Goal: Task Accomplishment & Management: Manage account settings

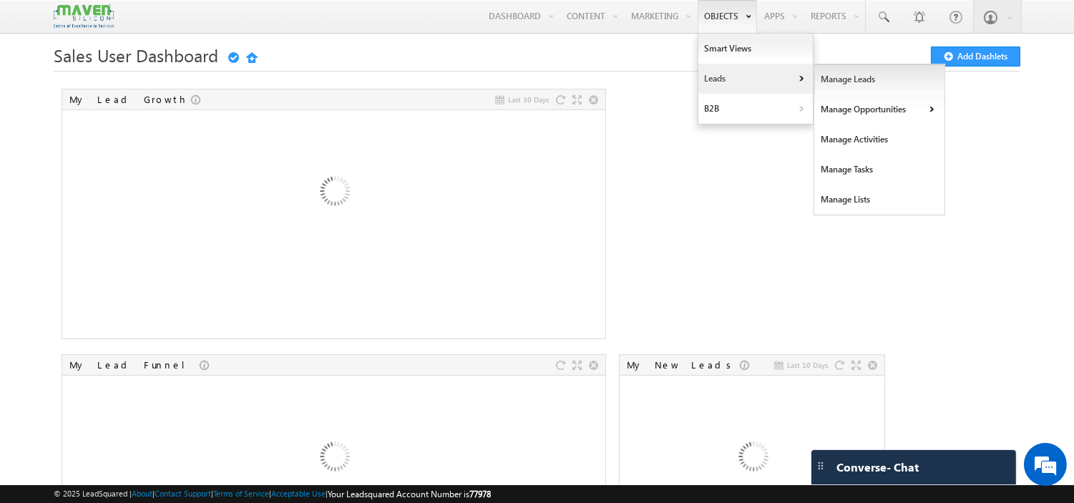
click at [827, 74] on link "Manage Leads" at bounding box center [879, 79] width 131 height 30
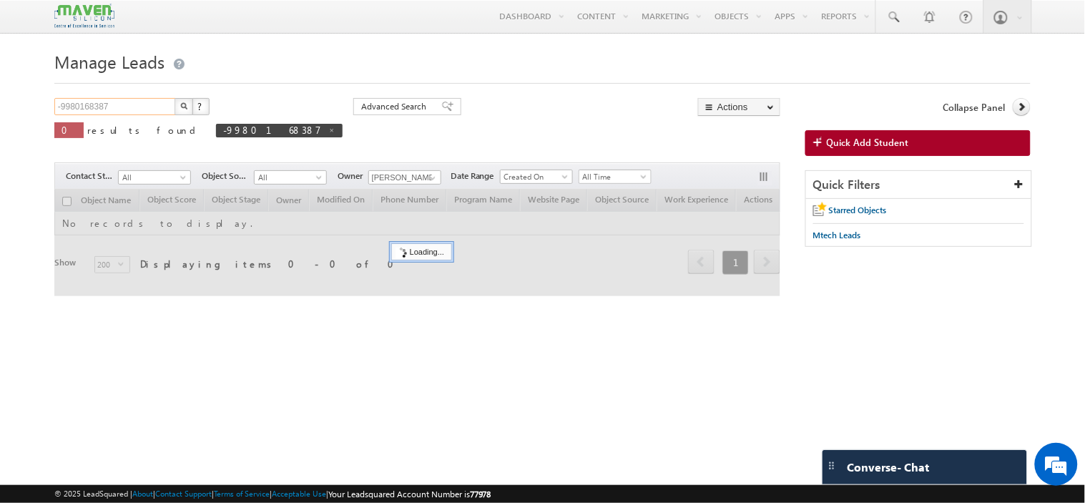
drag, startPoint x: 149, startPoint y: 103, endPoint x: 0, endPoint y: 100, distance: 148.9
click at [0, 100] on body "Menu [PERSON_NAME] lsq4@ maven -sili con.c om" at bounding box center [542, 202] width 1085 height 404
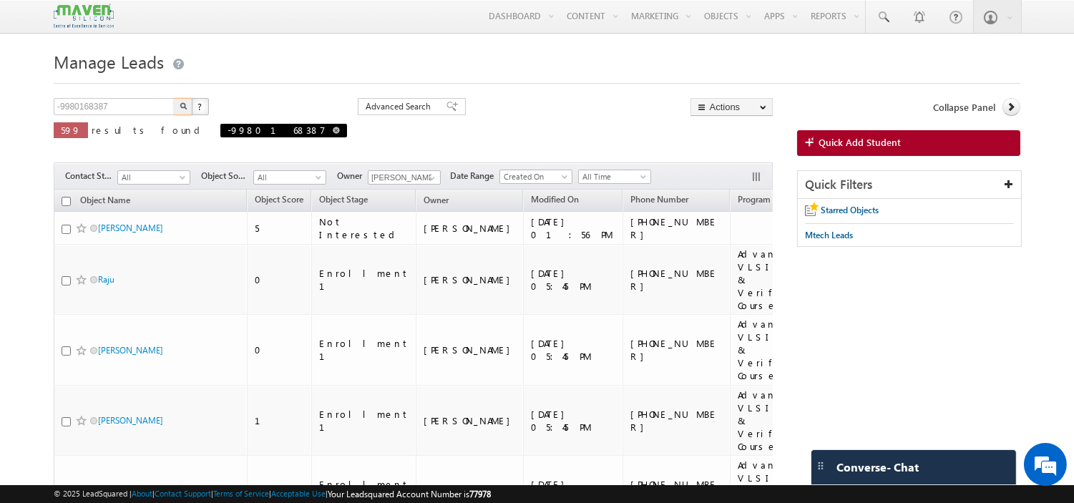
click at [333, 136] on link at bounding box center [336, 130] width 7 height 12
type input "Search Objects"
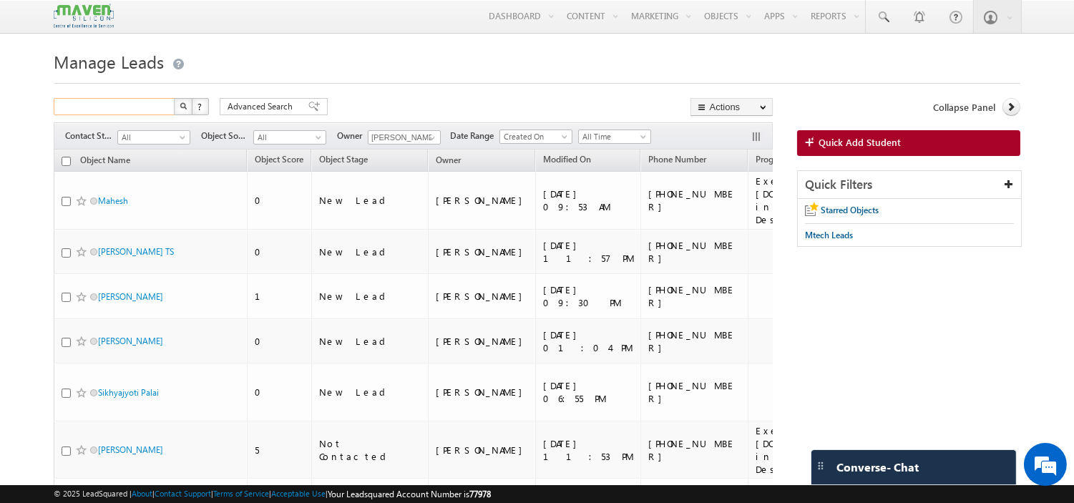
click at [112, 115] on input "text" at bounding box center [115, 106] width 122 height 17
paste input "DOB-18/12/2001 Name of the Degree Completed- Electronic and communication engin…"
type input "DOB-18/12/2001 Name of the Degree Completed- Electronic and communication engin…"
click at [112, 115] on input "DOB-18/12/2001 Name of the Degree Completed- Electronic and communication engin…" at bounding box center [115, 106] width 122 height 17
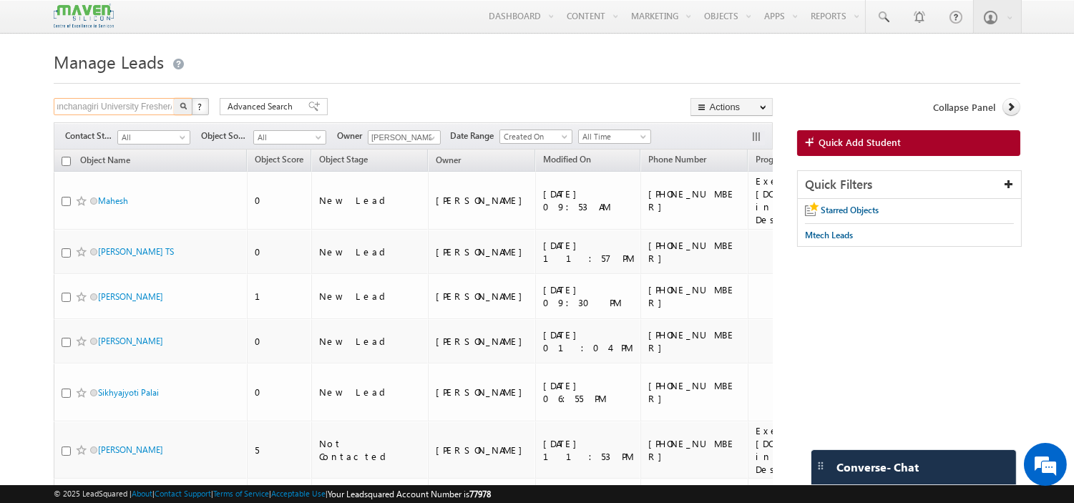
scroll to position [0, 0]
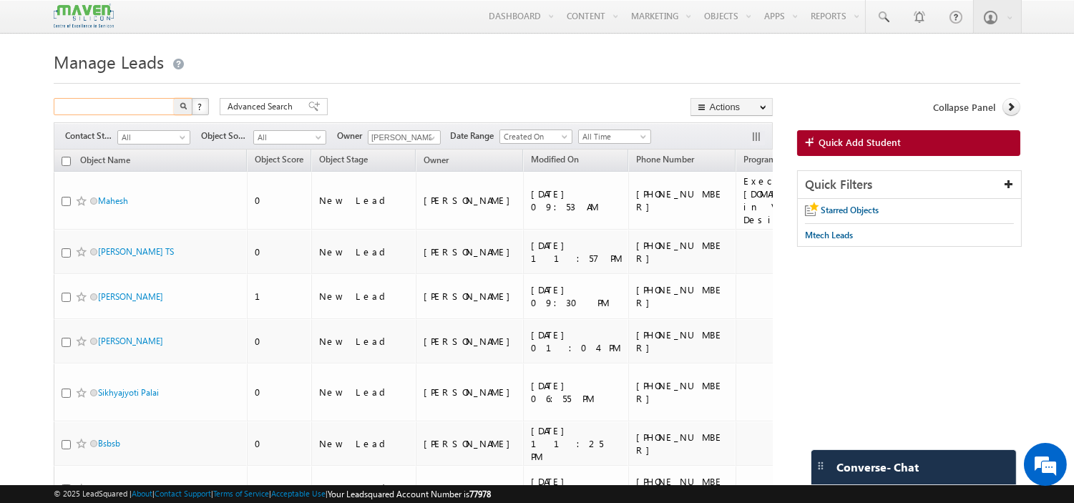
click at [120, 106] on input "text" at bounding box center [115, 106] width 122 height 17
paste input "8762296582"
type input "8762296582"
click at [174, 98] on button "button" at bounding box center [183, 106] width 19 height 17
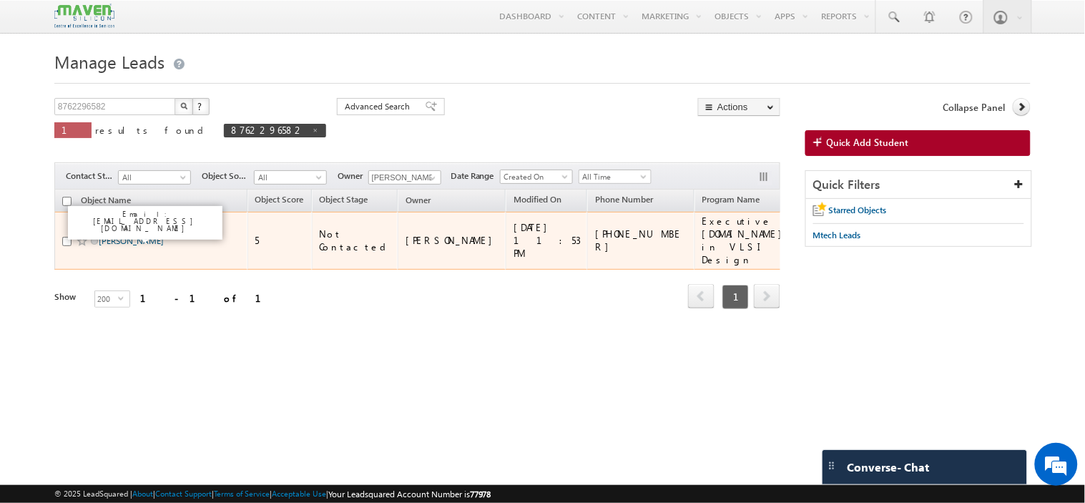
click at [112, 240] on link "[PERSON_NAME]" at bounding box center [131, 240] width 65 height 11
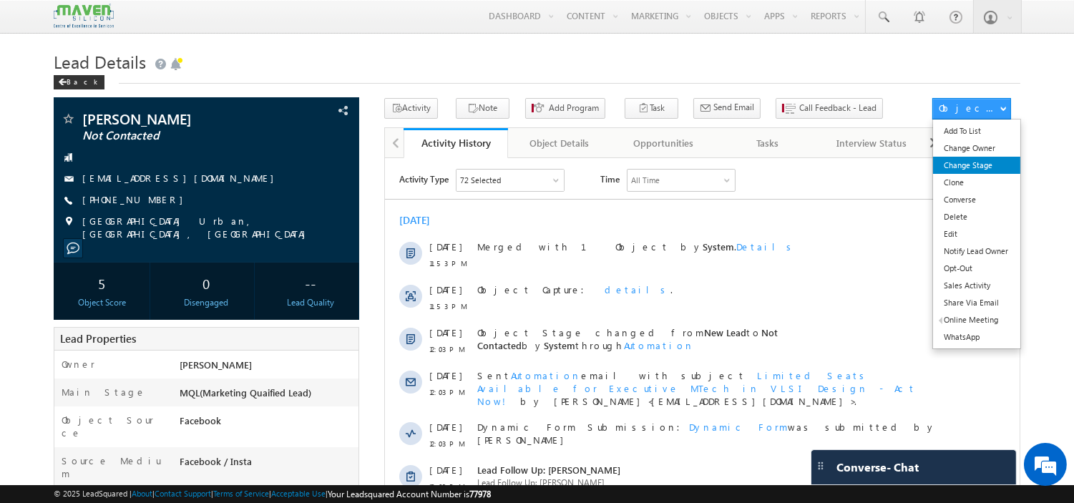
click at [967, 167] on link "Change Stage" at bounding box center [976, 165] width 87 height 17
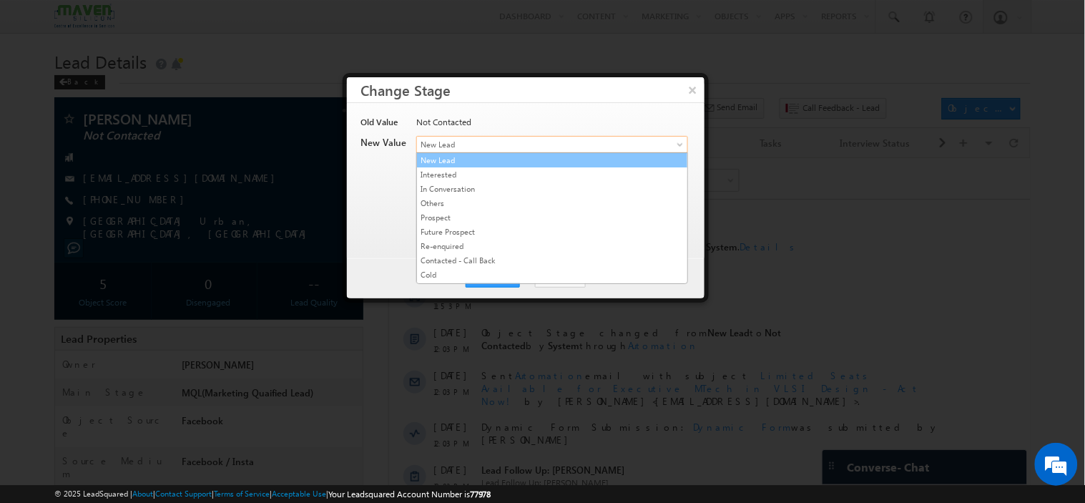
drag, startPoint x: 506, startPoint y: 137, endPoint x: 491, endPoint y: 218, distance: 82.2
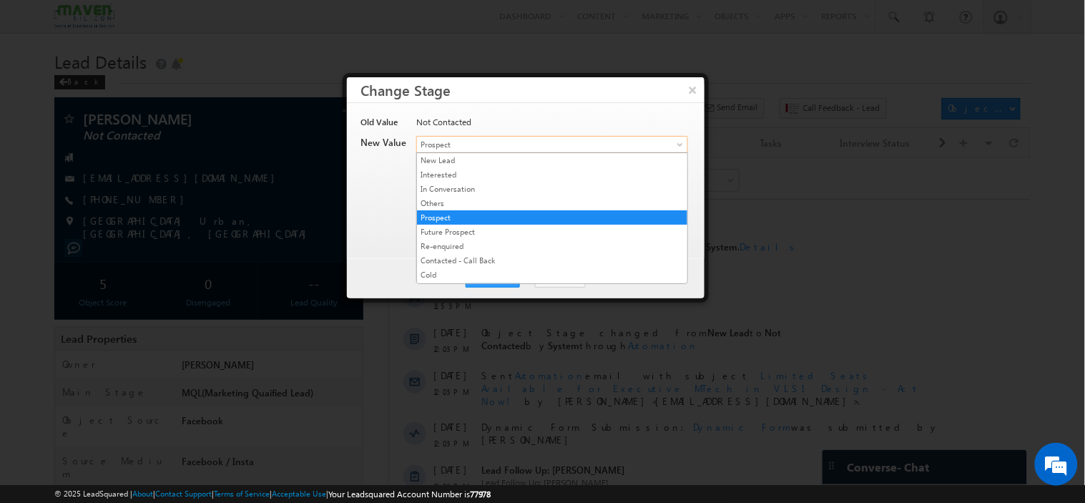
click at [499, 144] on span "Prospect" at bounding box center [528, 144] width 223 height 13
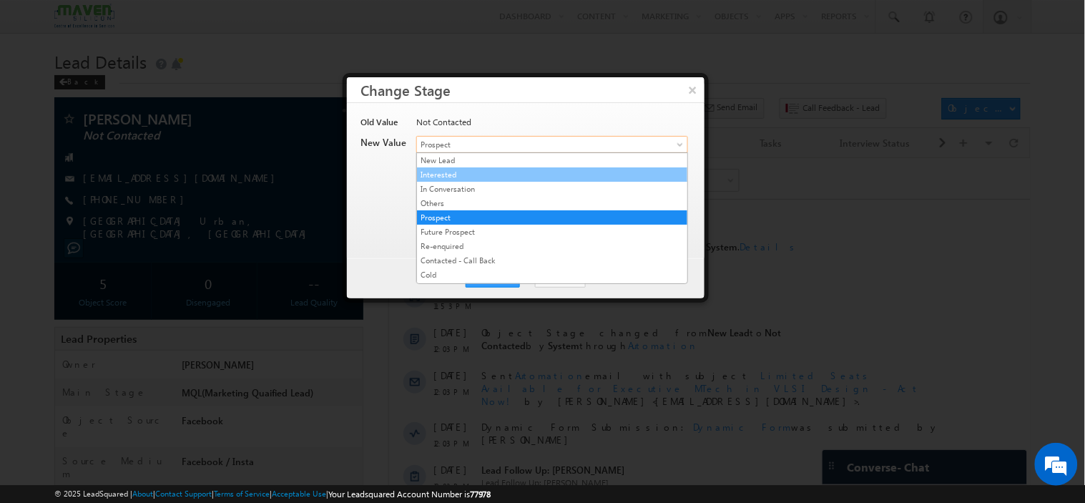
click at [484, 177] on link "Interested" at bounding box center [552, 174] width 270 height 13
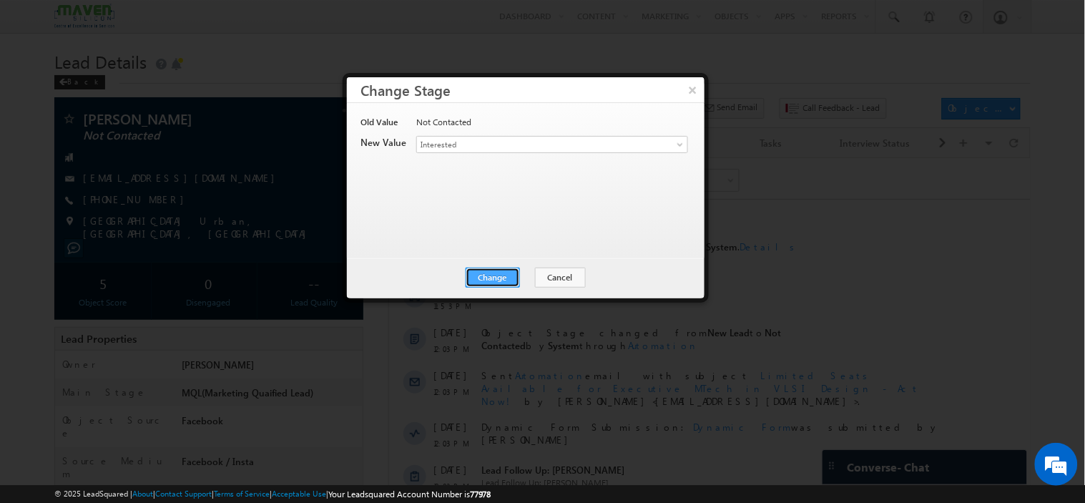
click at [485, 279] on button "Change" at bounding box center [493, 278] width 54 height 20
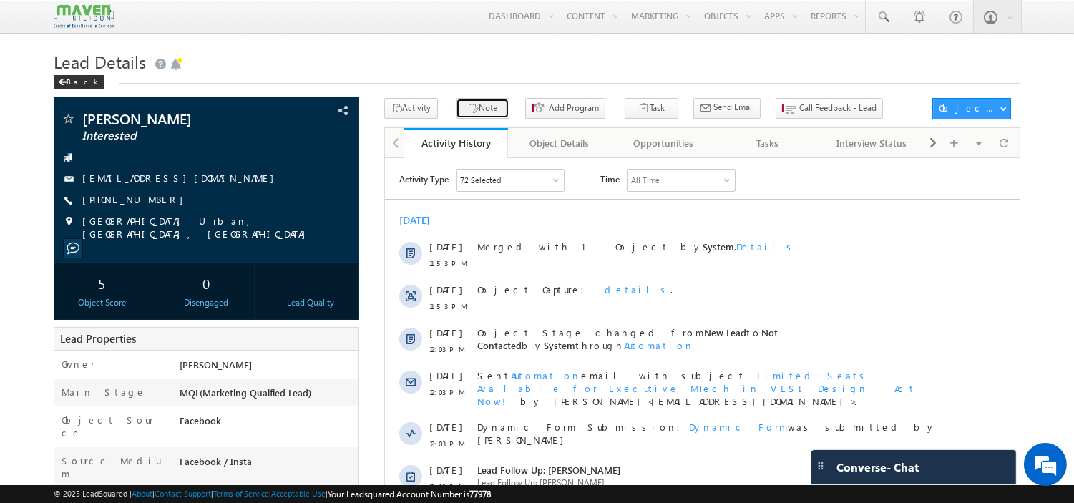
click at [478, 118] on button "Note" at bounding box center [483, 108] width 54 height 21
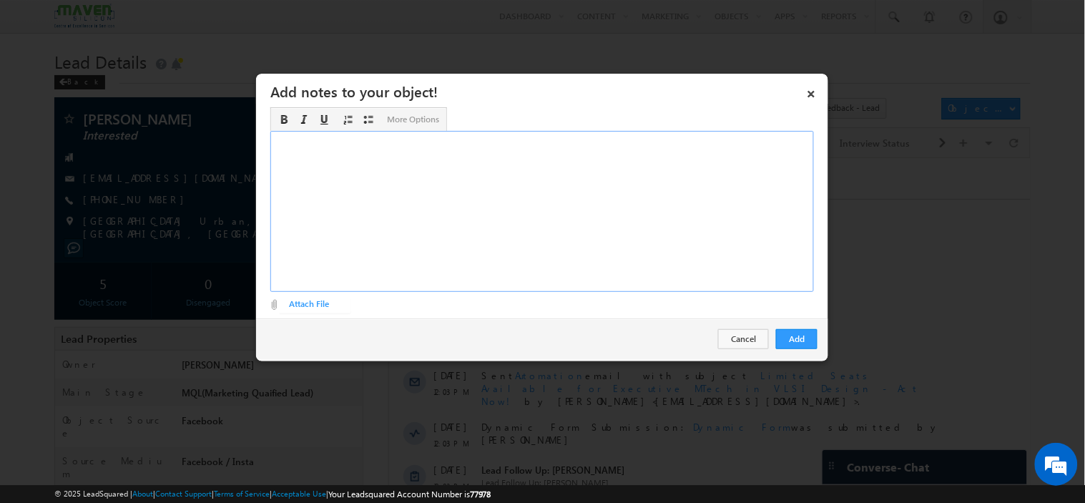
click at [399, 198] on div "Rich Text Editor, Description-inline-editor-div" at bounding box center [542, 211] width 544 height 161
paste div "Rich Text Editor, Description-inline-editor-div"
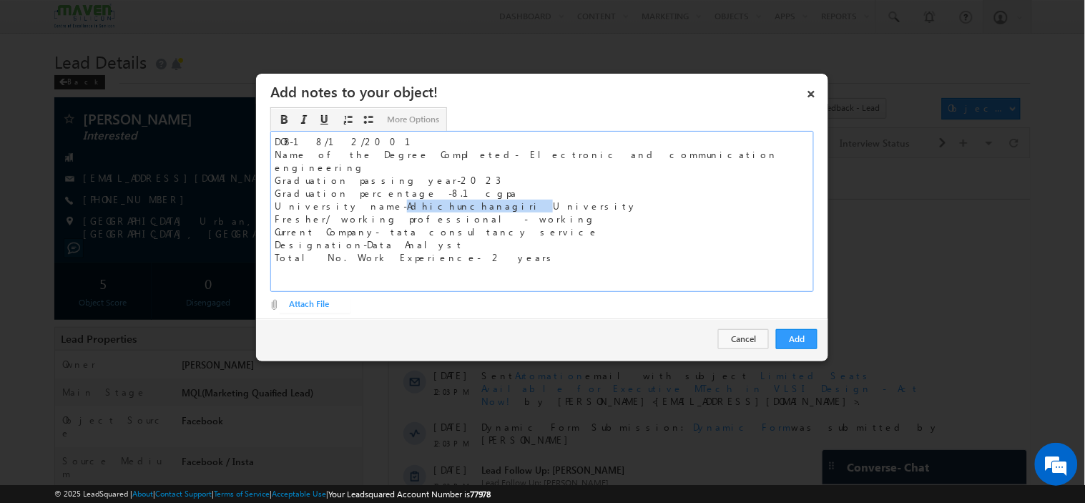
click at [399, 200] on div "University name-Adhichunchanagiri University" at bounding box center [542, 206] width 535 height 13
click at [795, 332] on button "Add" at bounding box center [797, 339] width 42 height 20
